Goal: Task Accomplishment & Management: Complete application form

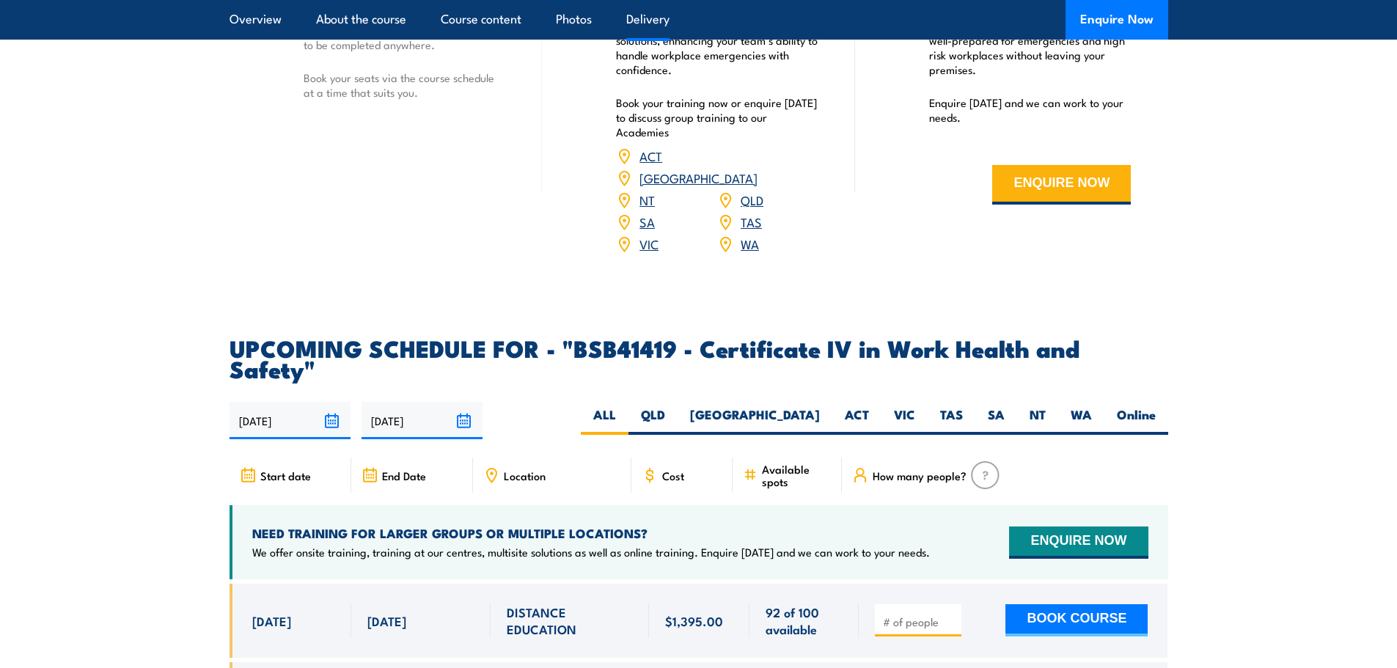
scroll to position [4472, 0]
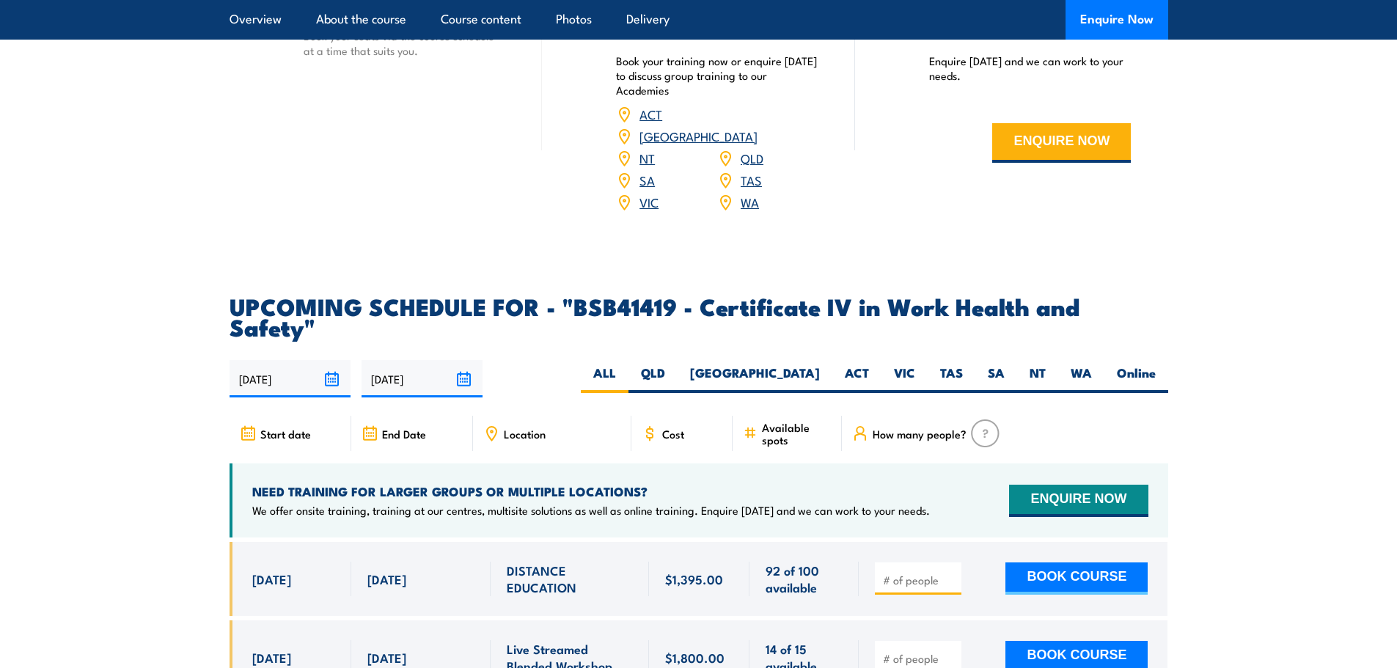
click at [528, 427] on span "Location" at bounding box center [525, 433] width 42 height 12
click at [894, 364] on label "VIC" at bounding box center [904, 378] width 46 height 29
click at [915, 364] on input "VIC" at bounding box center [920, 369] width 10 height 10
radio input "true"
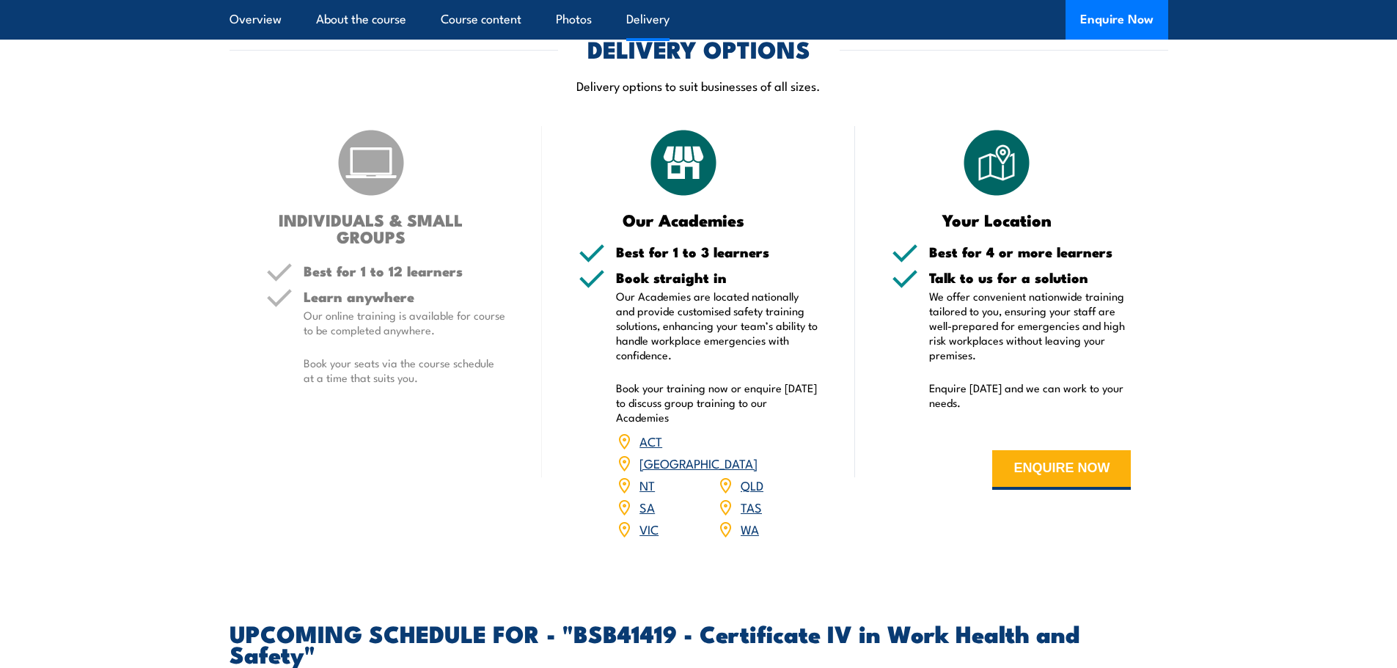
scroll to position [4124, 0]
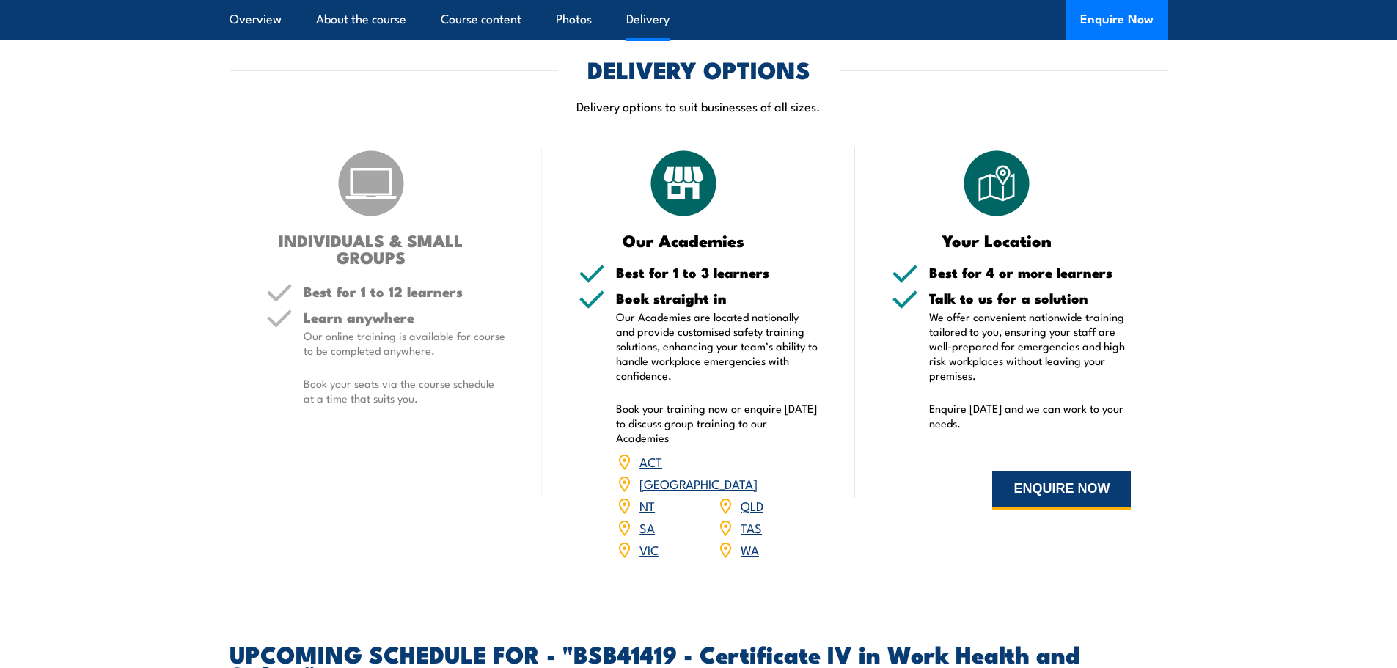
click at [1050, 471] on button "ENQUIRE NOW" at bounding box center [1061, 491] width 139 height 40
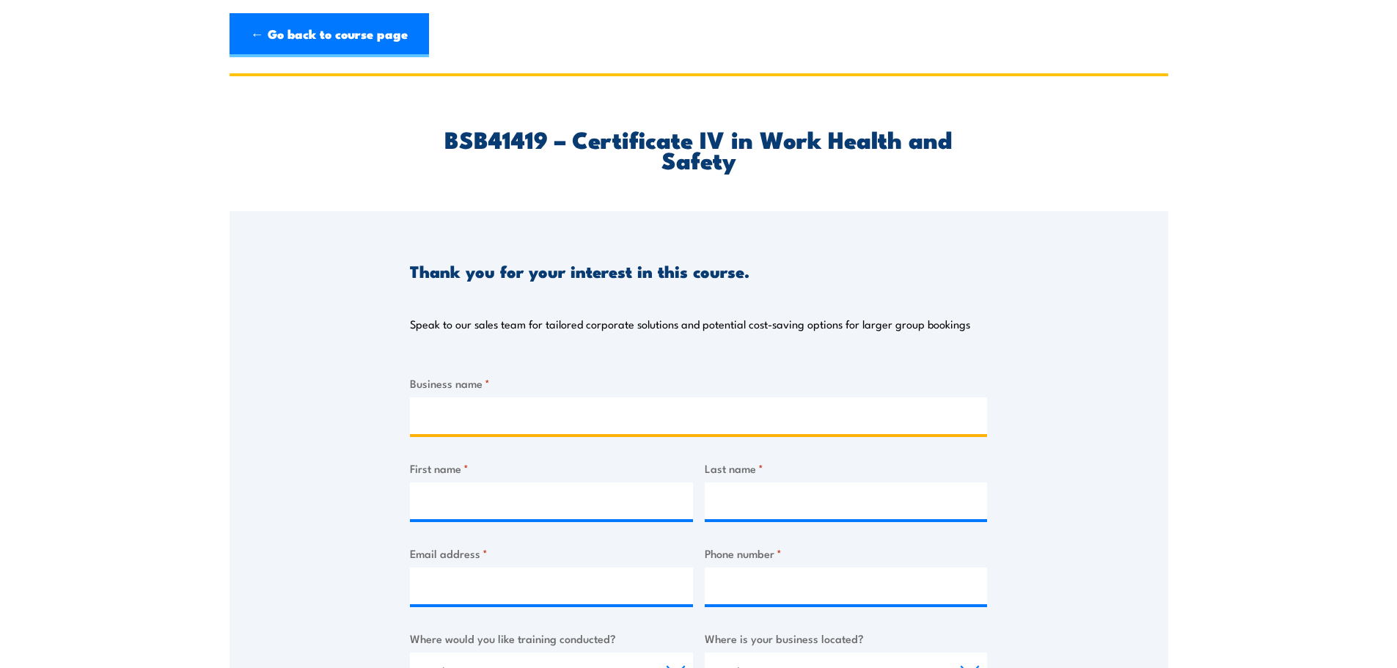
click at [511, 419] on input "Business name *" at bounding box center [698, 415] width 577 height 37
type input "Blended Services Group"
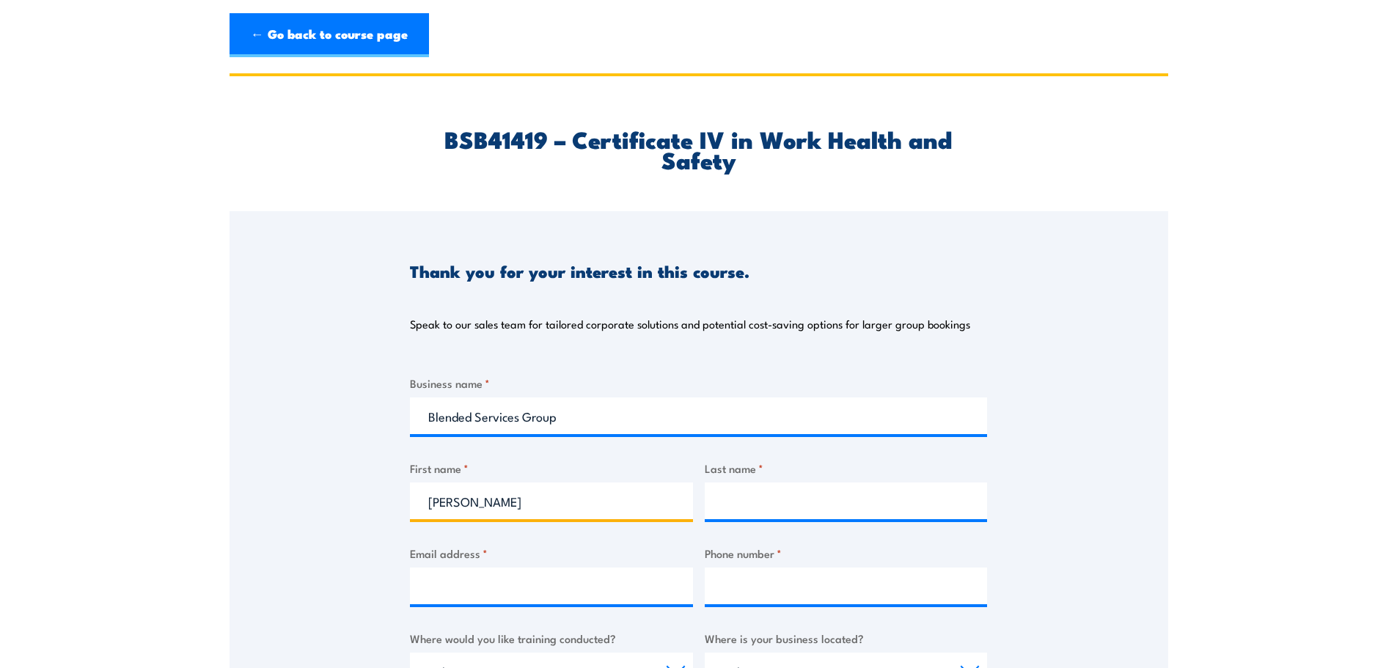
type input "Sacha"
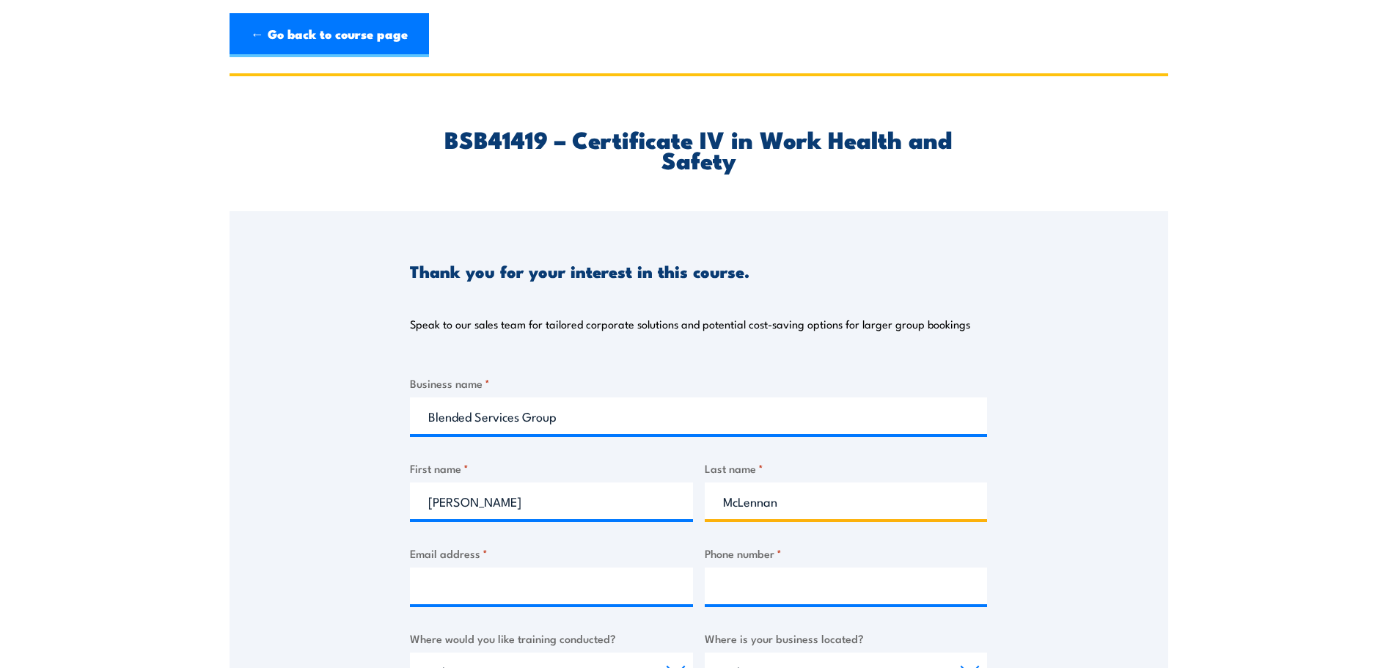
type input "McLennan"
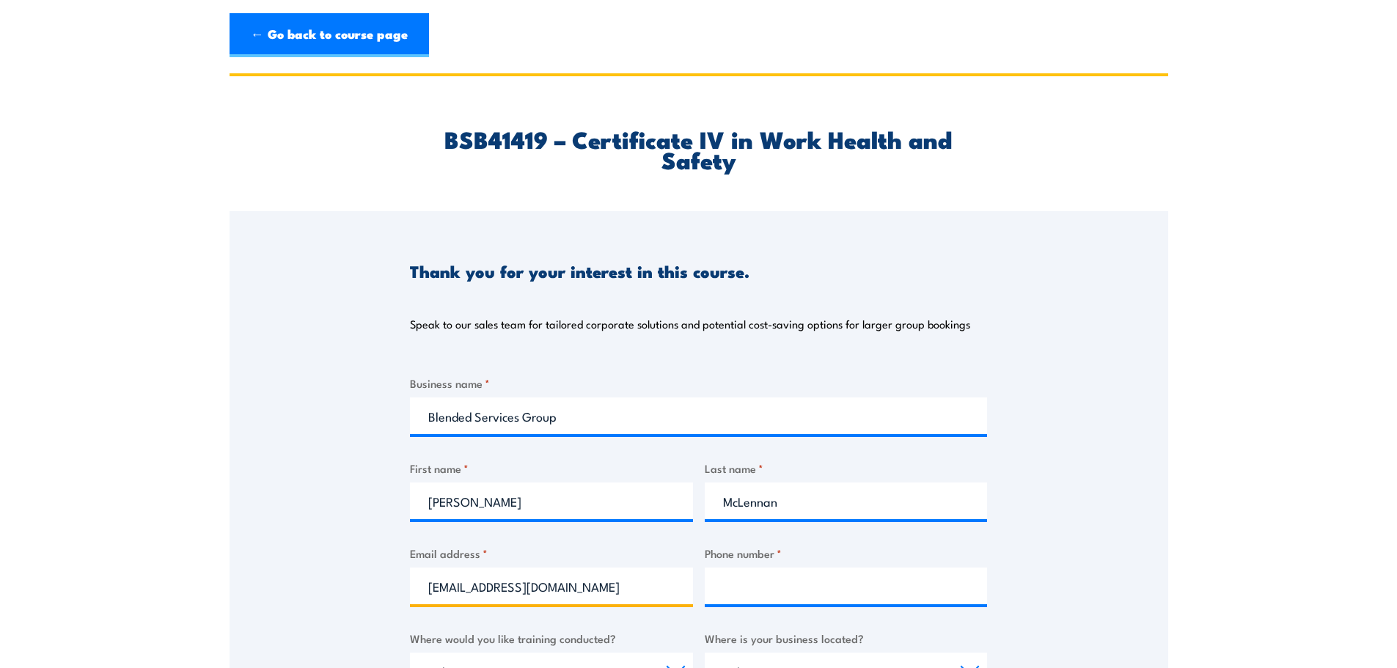
type input "smclennan@blendedservices.com.au"
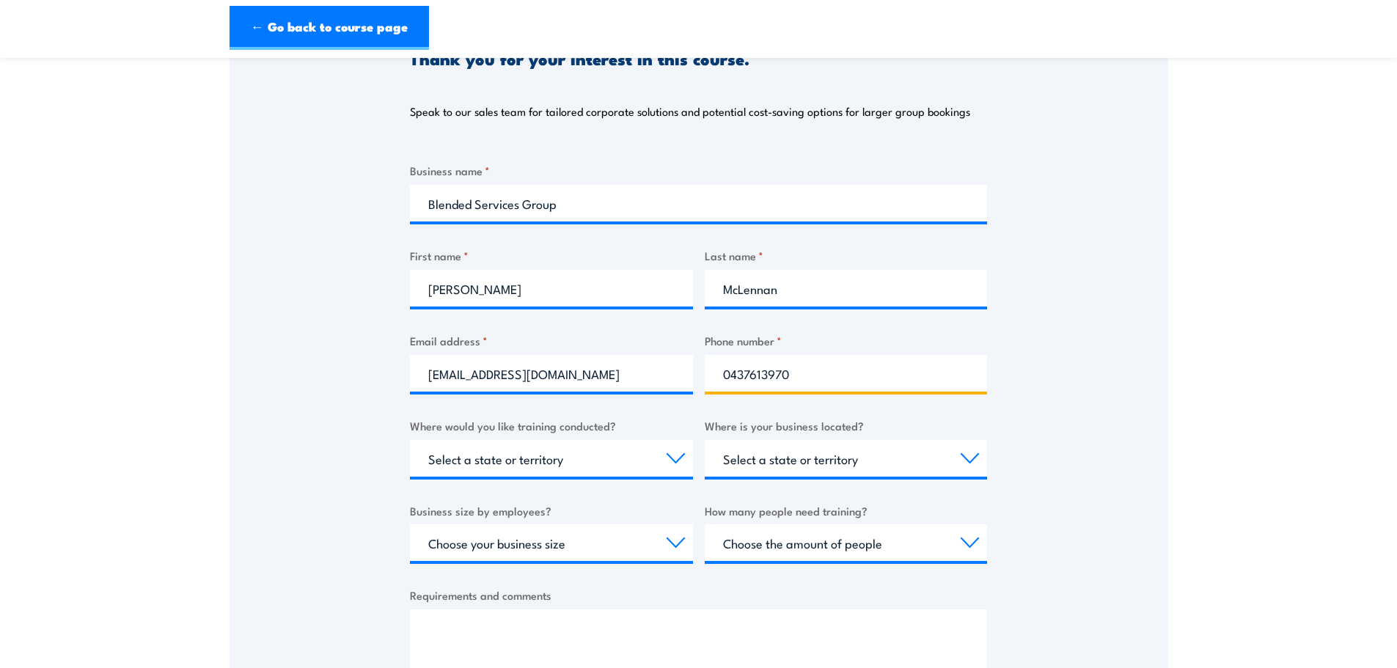
scroll to position [220, 0]
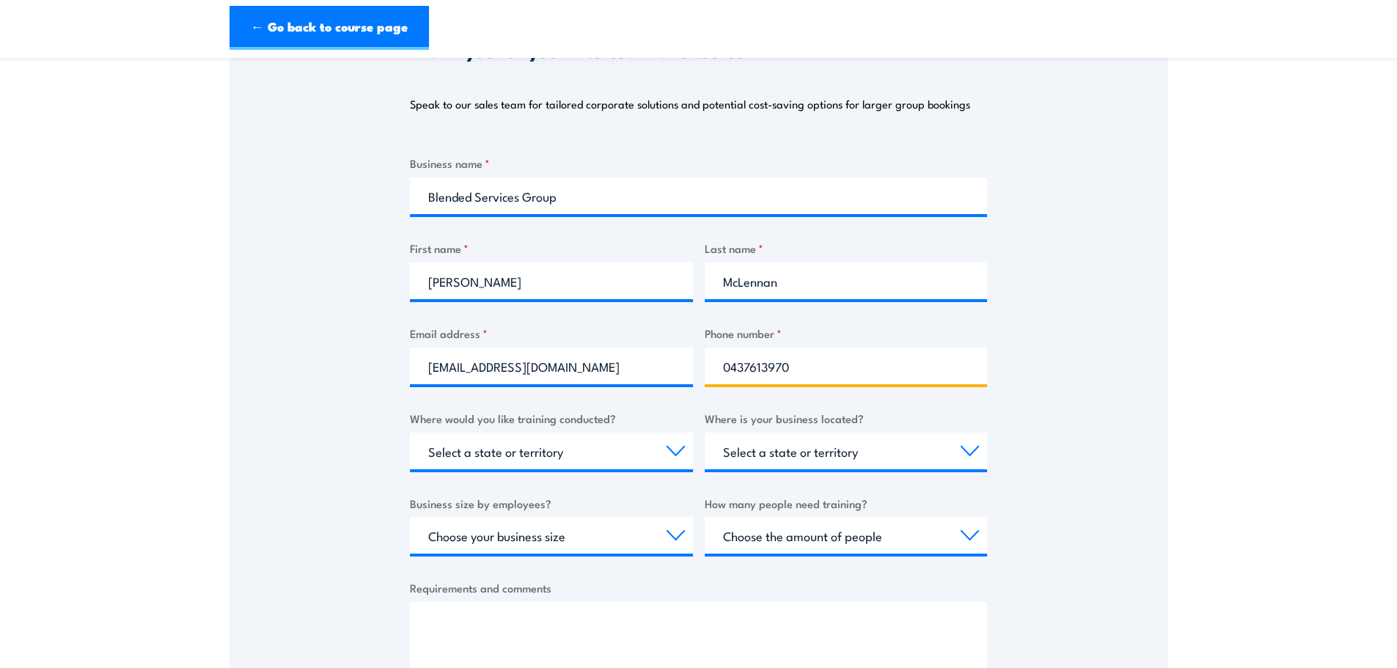
type input "0437613970"
click at [493, 446] on select "Select a state or territory Nationally - multiple locations QLD NSW VIC SA ACT …" at bounding box center [551, 451] width 283 height 37
select select "VIC"
click at [410, 433] on select "Select a state or territory Nationally - multiple locations QLD NSW VIC SA ACT …" at bounding box center [551, 451] width 283 height 37
click at [828, 455] on select "Select a state or territory QLD NSW VIC SA ACT WA TAS NT" at bounding box center [846, 451] width 283 height 37
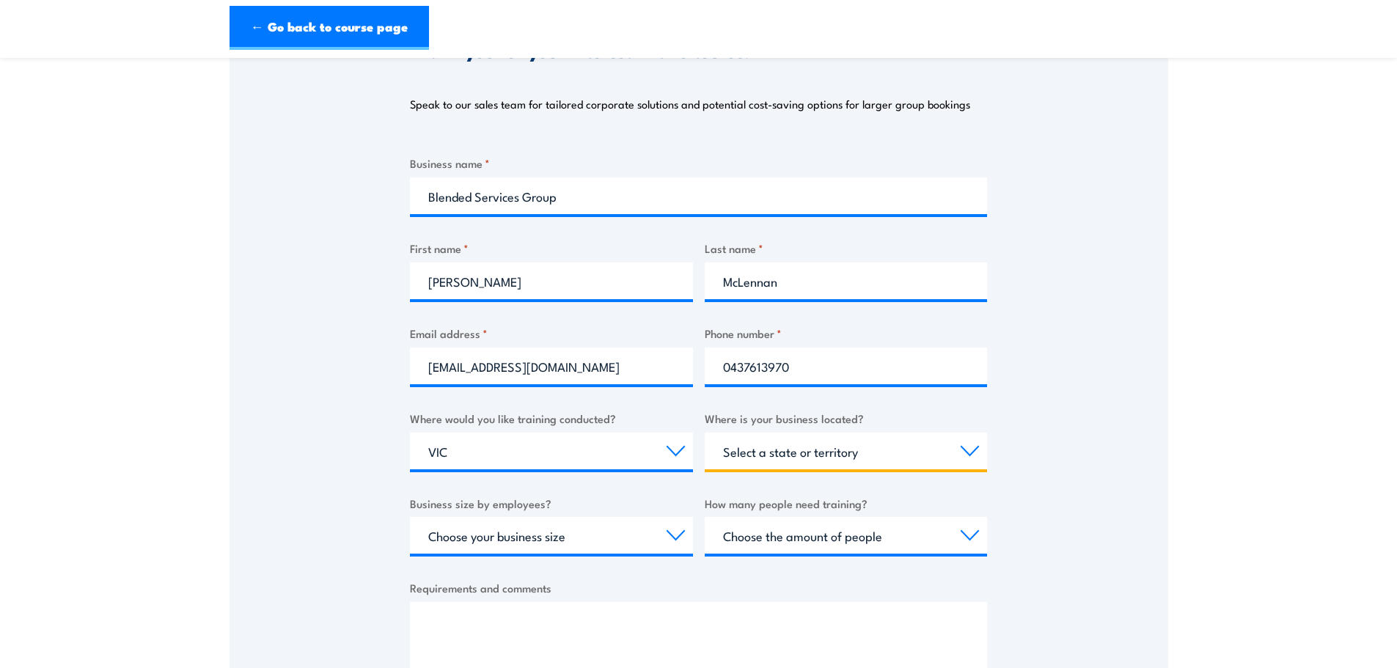
select select "VIC"
click at [705, 433] on select "Select a state or territory QLD NSW VIC SA ACT WA TAS NT" at bounding box center [846, 451] width 283 height 37
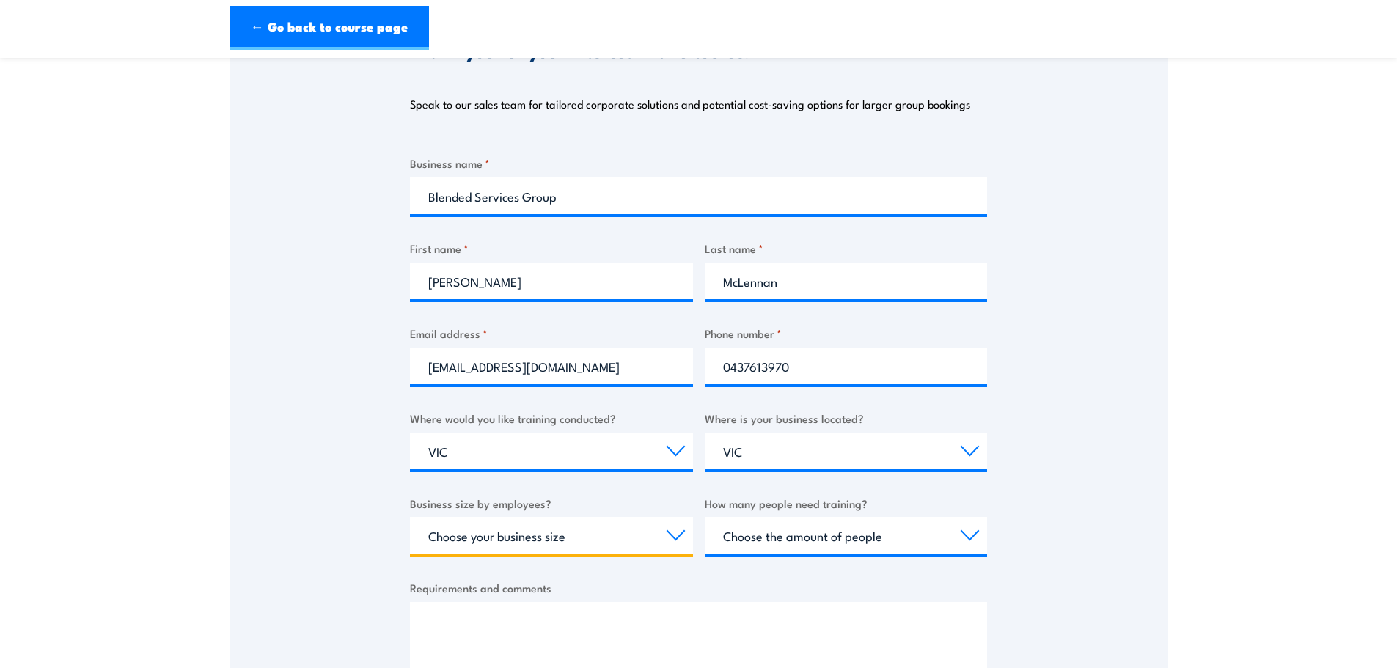
click at [510, 542] on select "Choose your business size 1 to 19 20 to 199 200+" at bounding box center [551, 535] width 283 height 37
select select "20 to 199"
click at [410, 517] on select "Choose your business size 1 to 19 20 to 199 200+" at bounding box center [551, 535] width 283 height 37
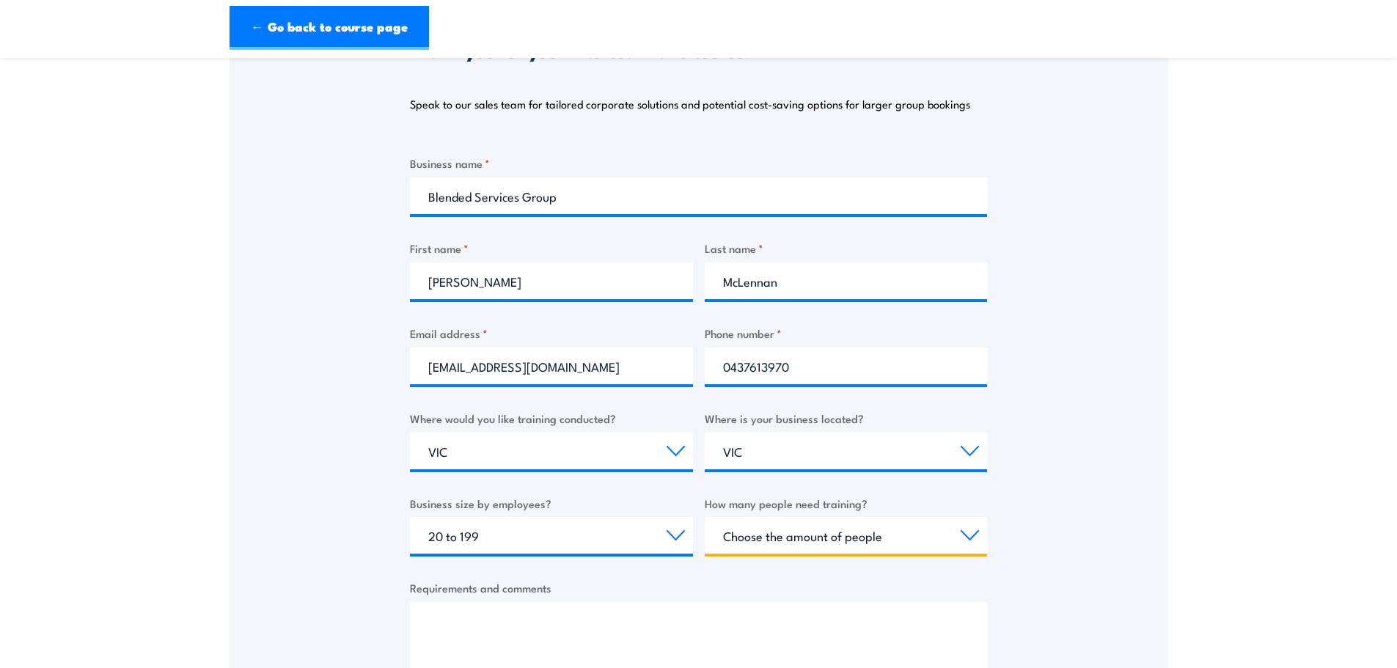
click at [785, 534] on select "Choose the amount of people 1 to 4 5 to 19 20+" at bounding box center [846, 535] width 283 height 37
select select "5 to 19"
click at [705, 517] on select "Choose the amount of people 1 to 4 5 to 19 20+" at bounding box center [846, 535] width 283 height 37
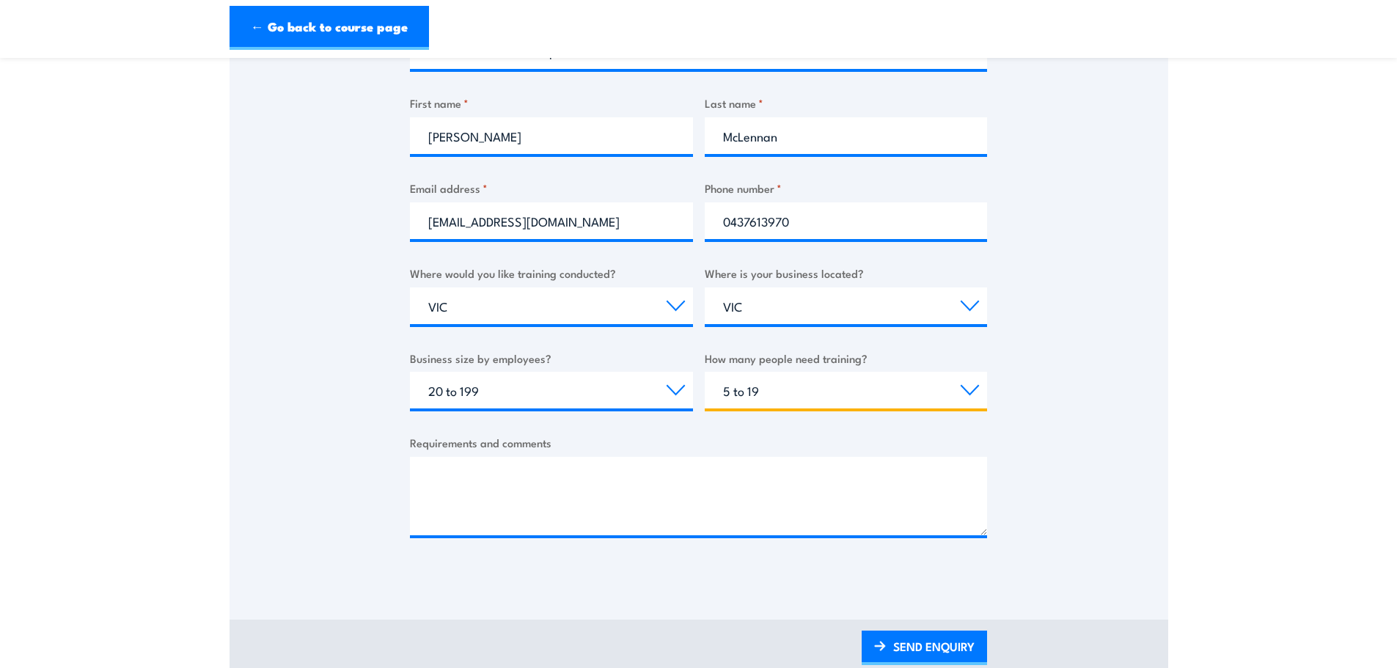
scroll to position [367, 0]
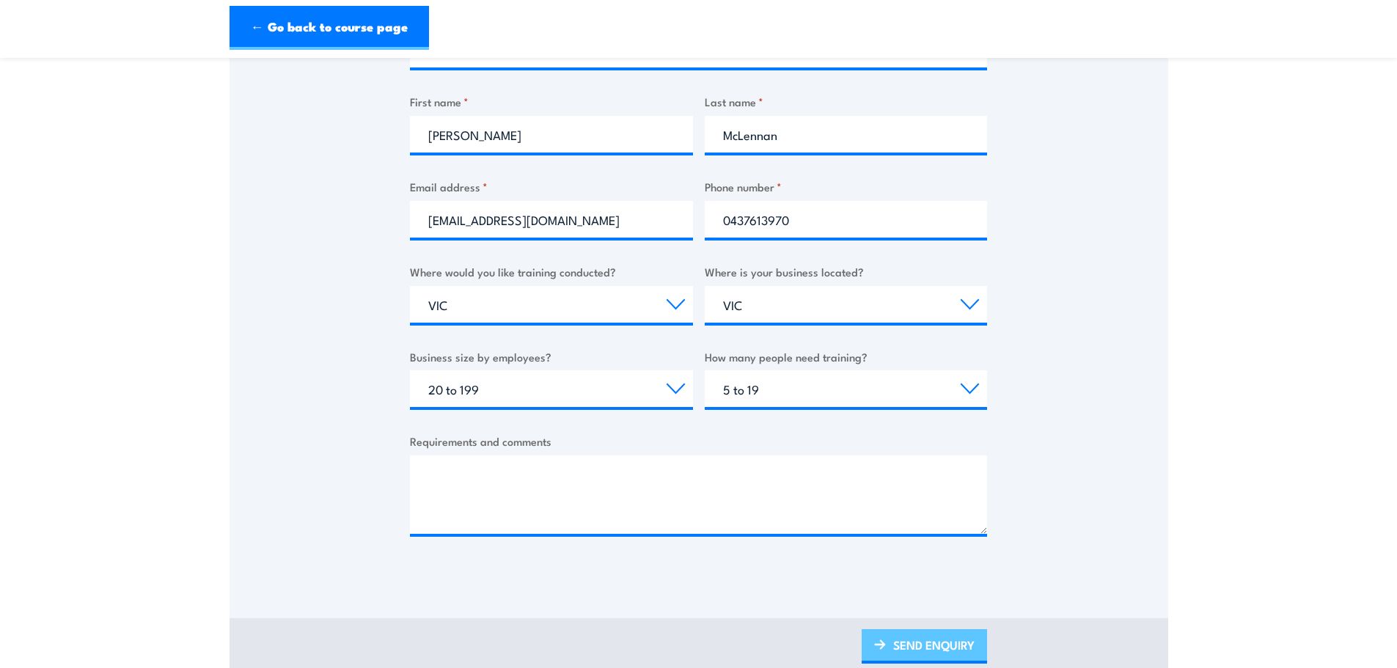
click at [927, 641] on link "SEND ENQUIRY" at bounding box center [923, 646] width 125 height 34
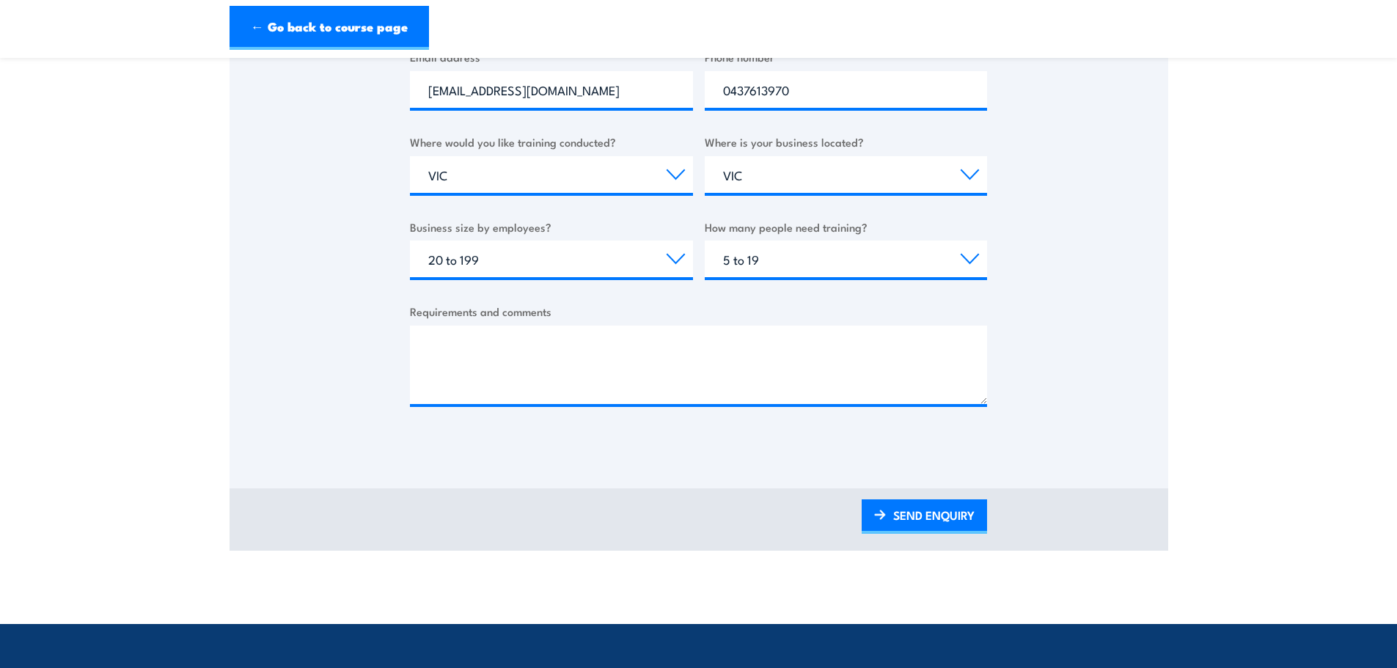
scroll to position [513, 0]
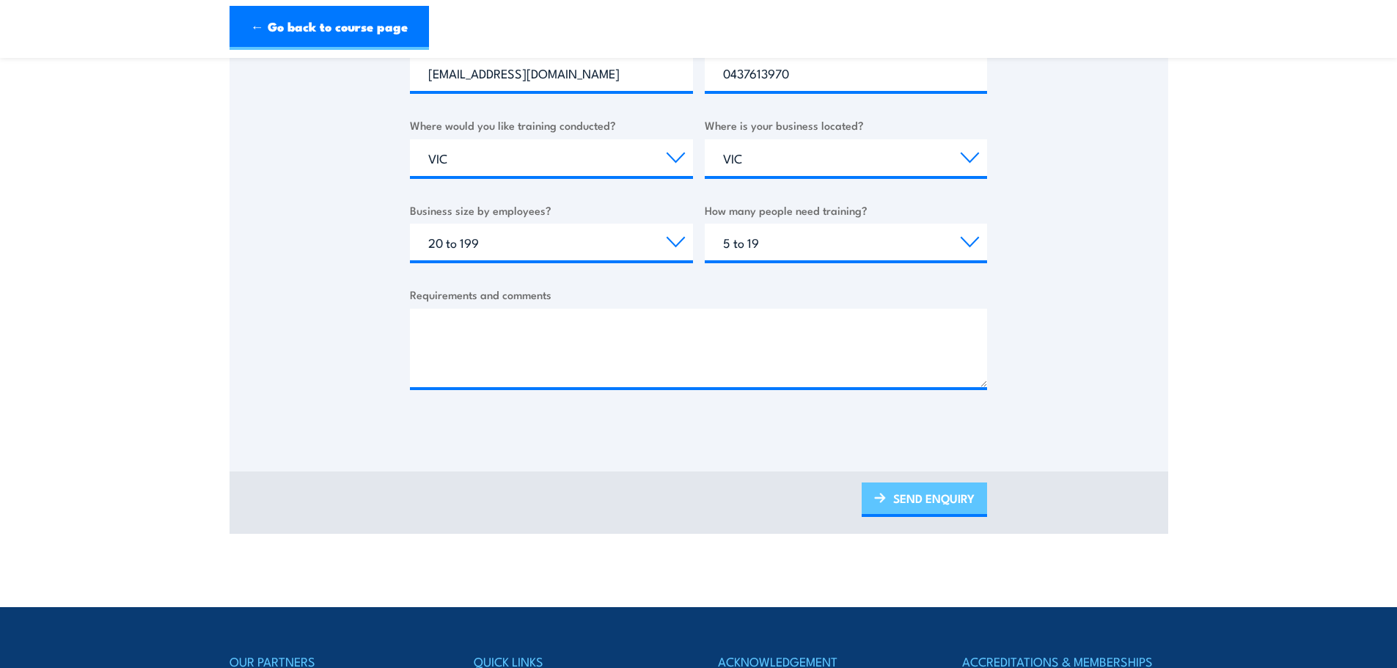
click at [910, 494] on link "SEND ENQUIRY" at bounding box center [923, 499] width 125 height 34
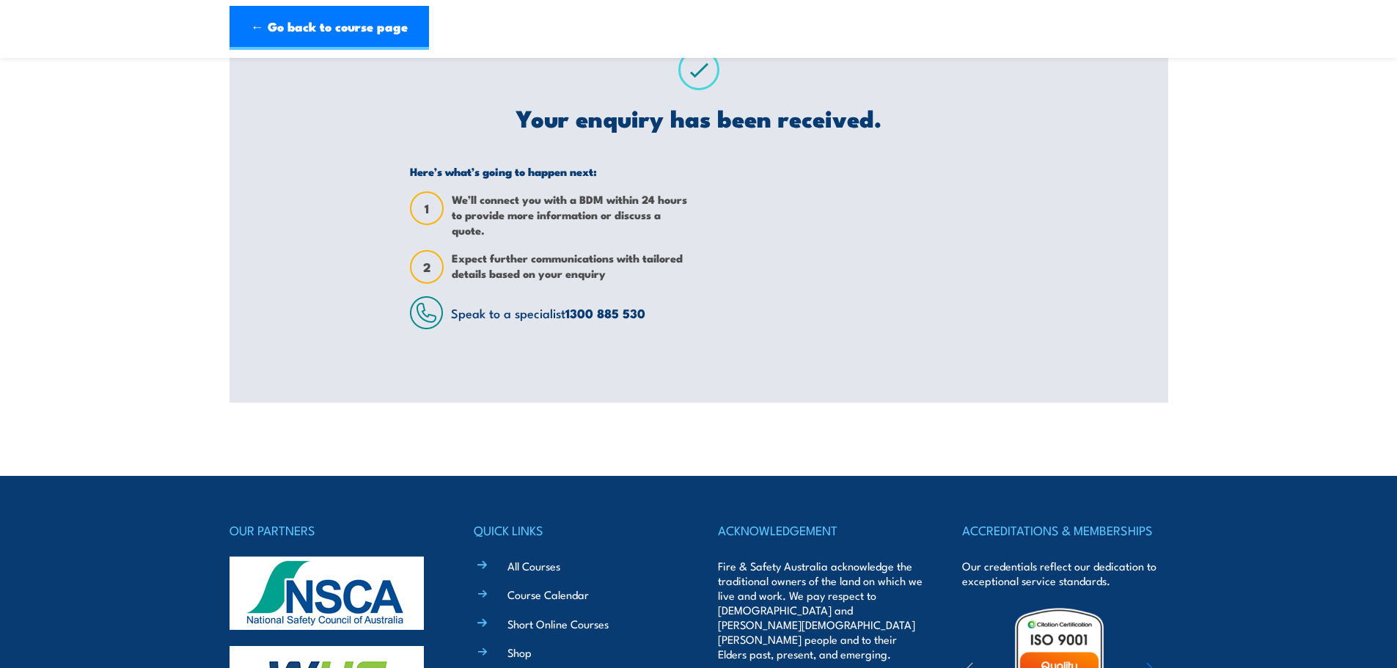
scroll to position [0, 0]
